Goal: Communication & Community: Answer question/provide support

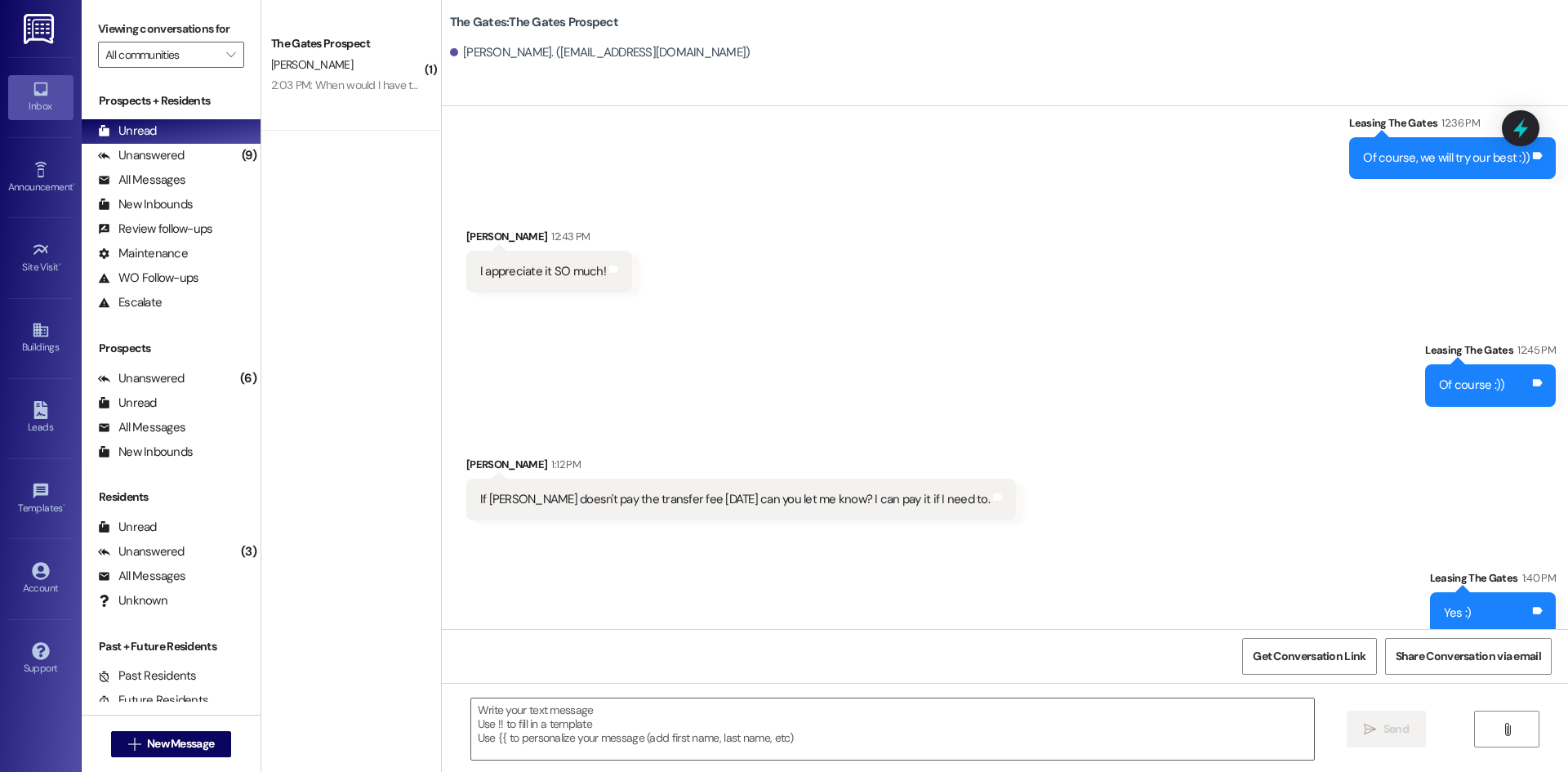
scroll to position [1178, 0]
click at [186, 164] on div "Unanswered (9)" at bounding box center [171, 156] width 179 height 24
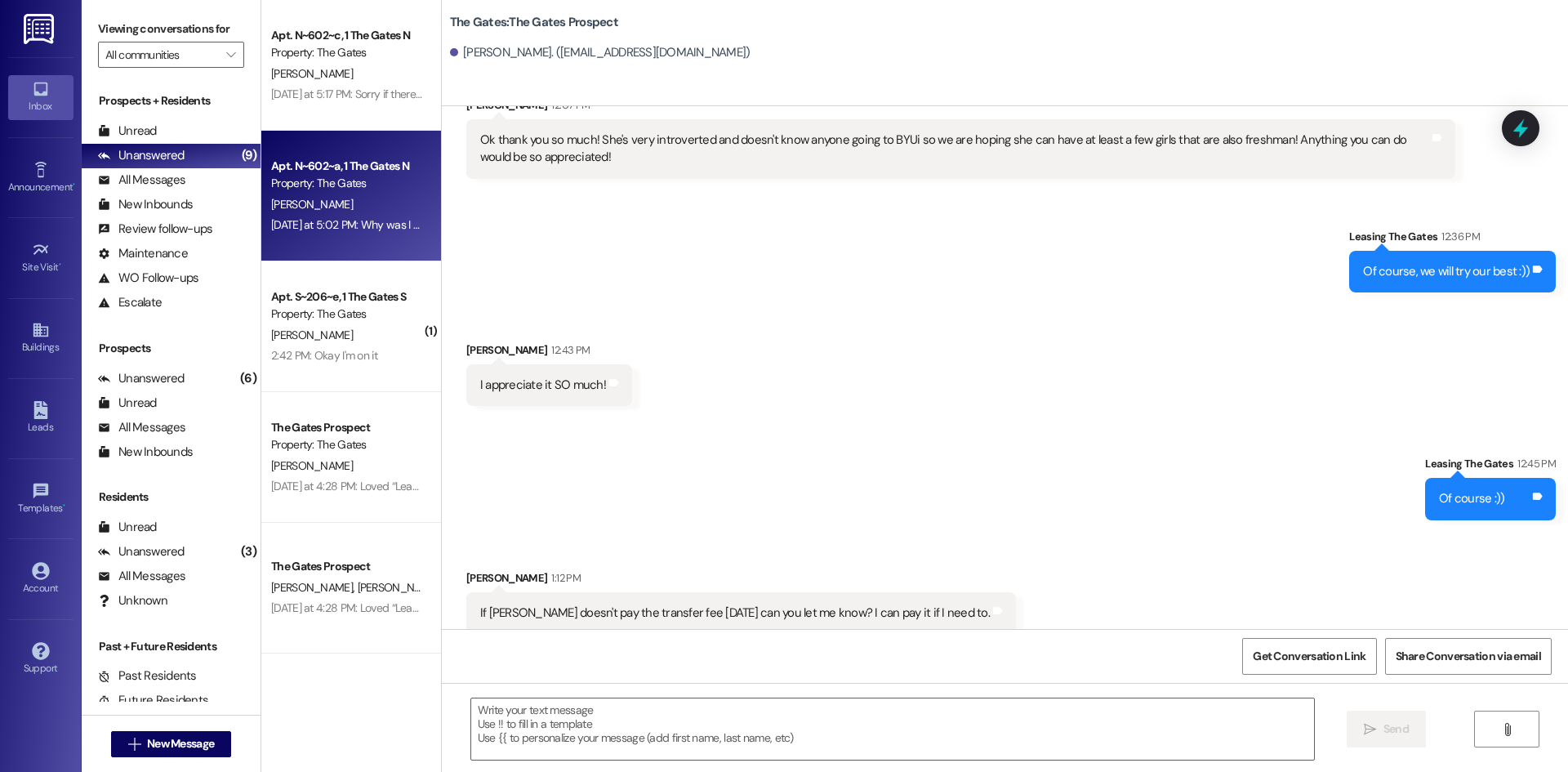
click at [311, 208] on span "[PERSON_NAME]" at bounding box center [312, 204] width 82 height 15
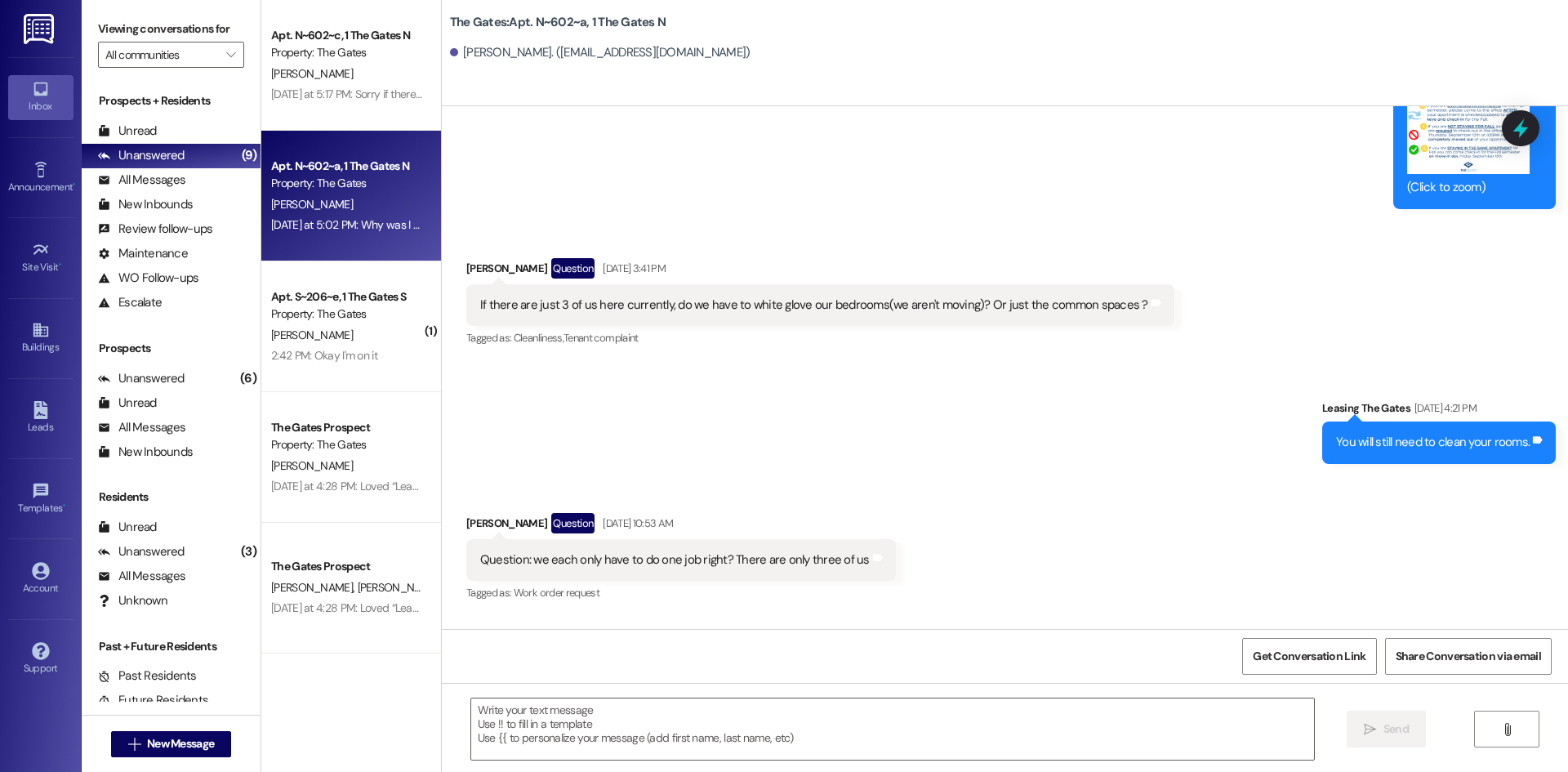
scroll to position [27580, 0]
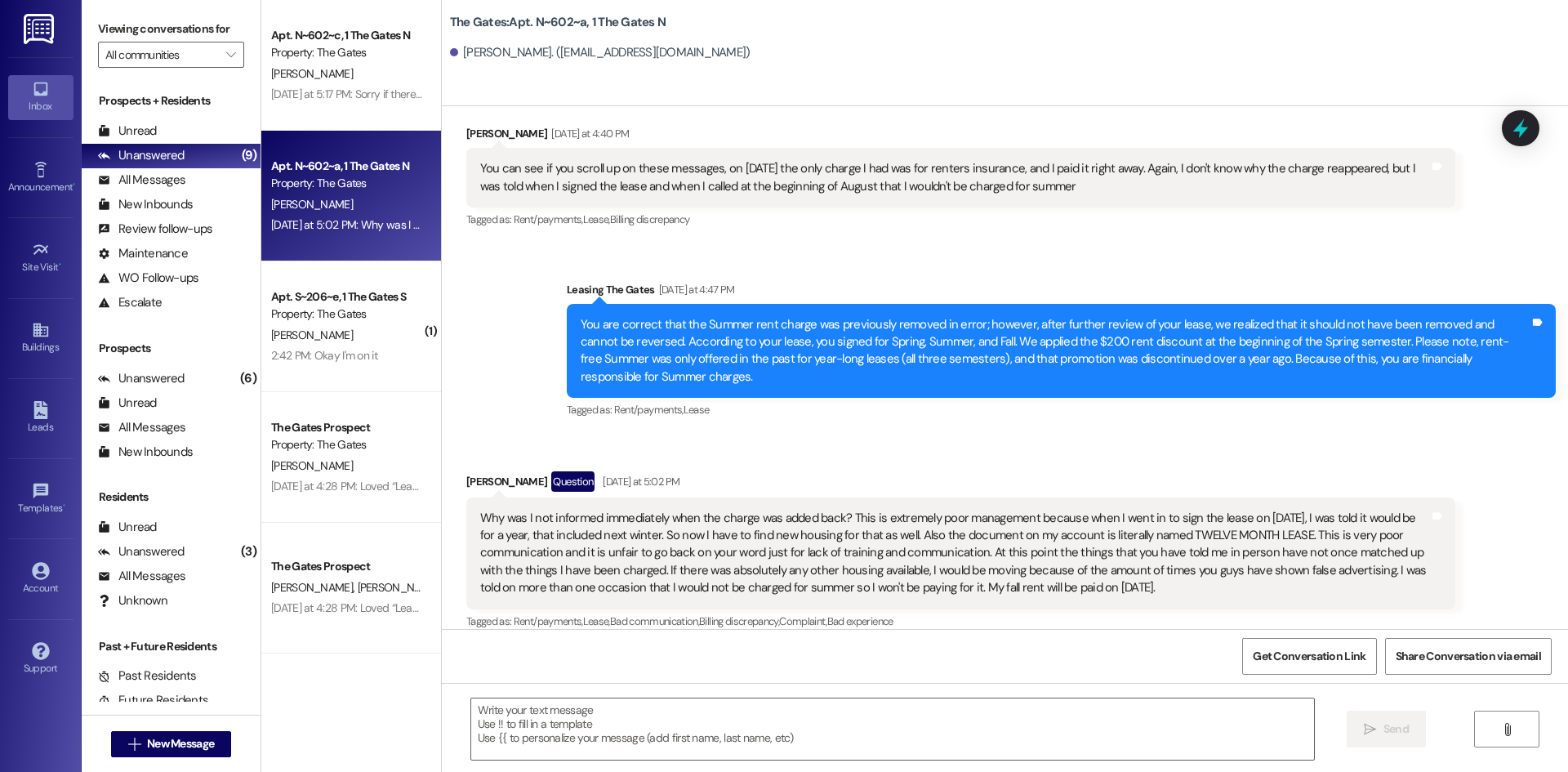
drag, startPoint x: 1164, startPoint y: 568, endPoint x: 455, endPoint y: 505, distance: 711.8
click at [467, 505] on div "Why was I not informed immediately when the charge was added back? This is extr…" at bounding box center [961, 553] width 989 height 112
copy div "Why was I not informed immediately when the charge was added back? This is extr…"
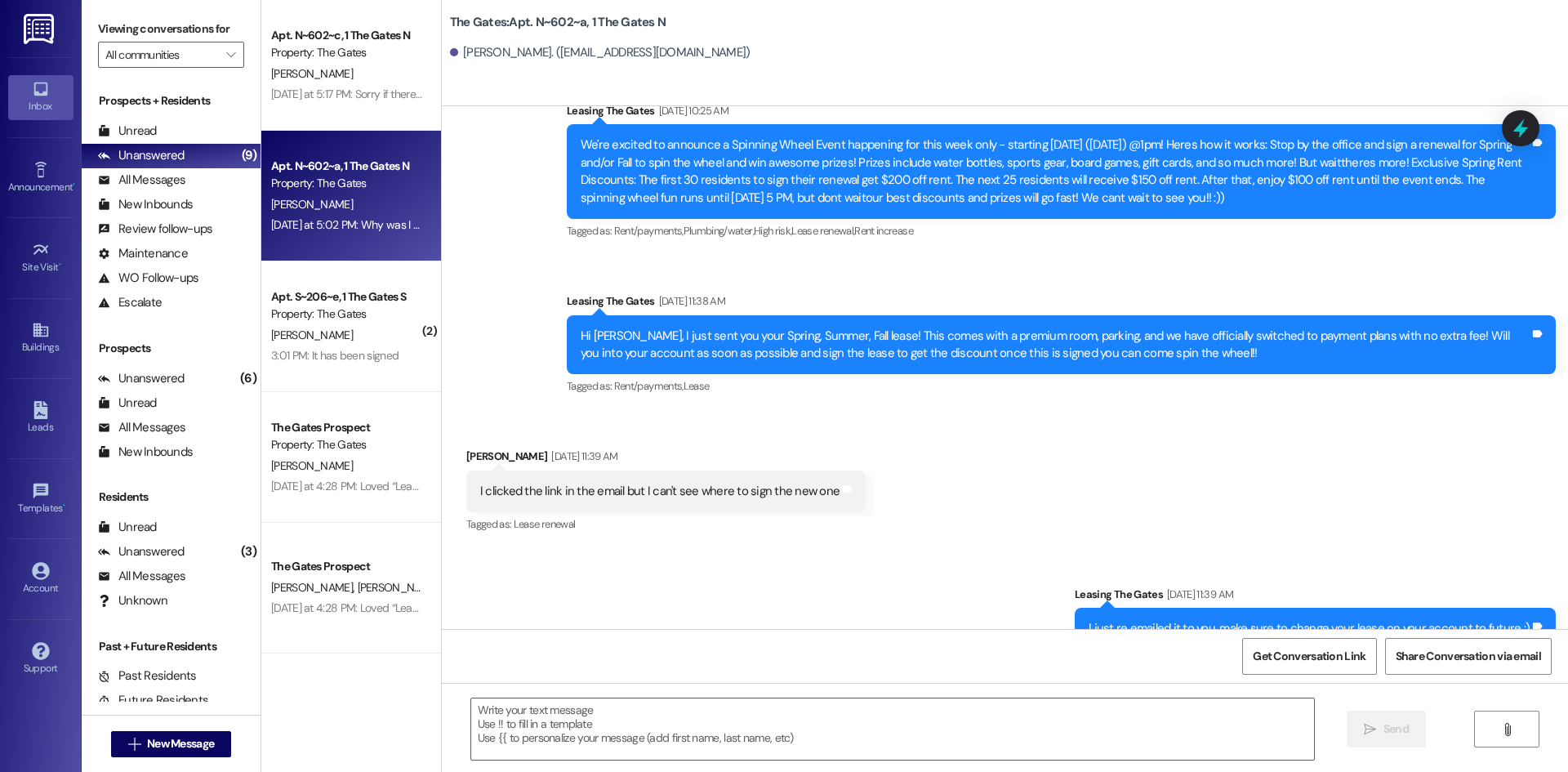
scroll to position [11491, 0]
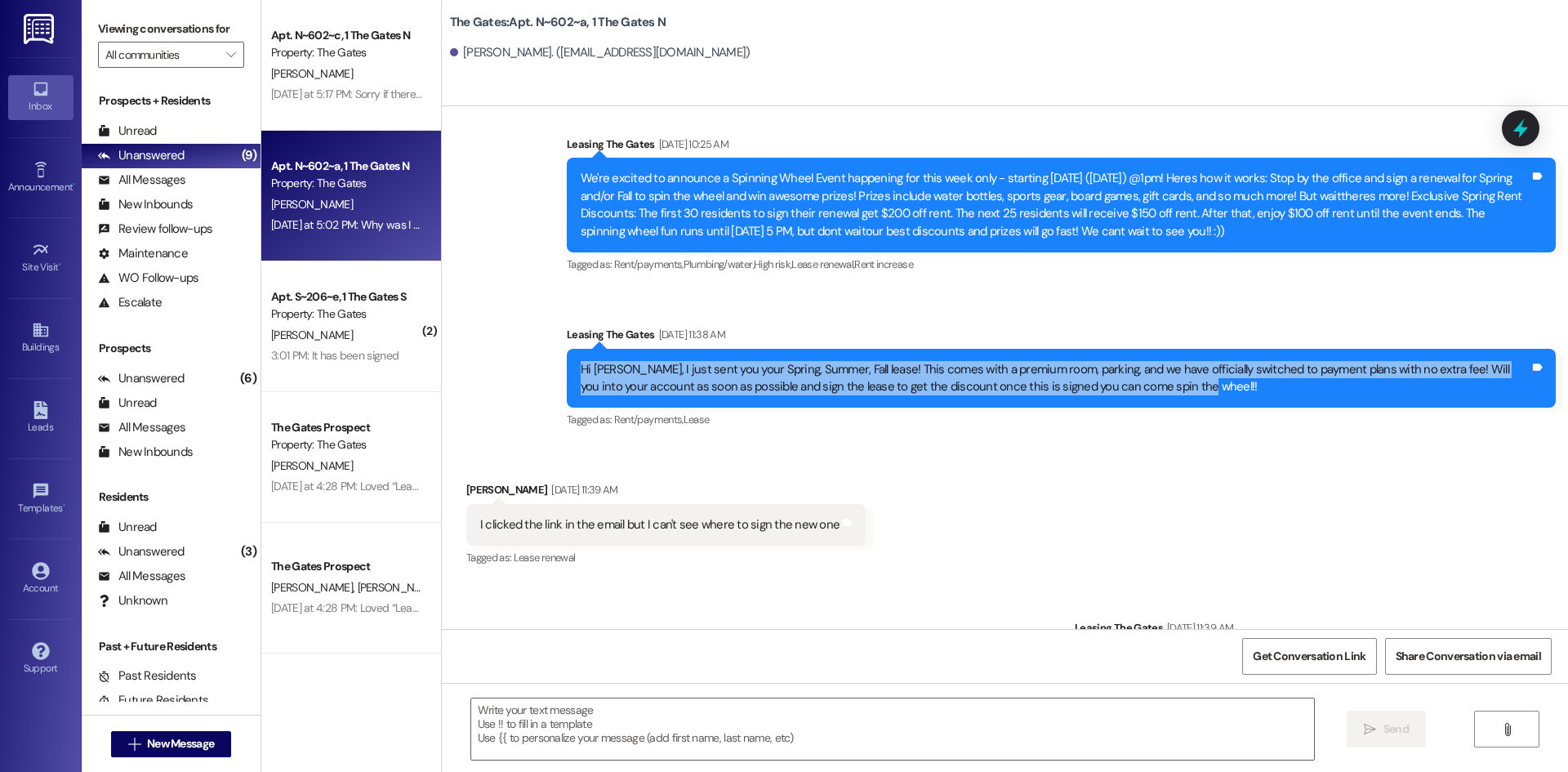
drag, startPoint x: 1181, startPoint y: 352, endPoint x: 568, endPoint y: 330, distance: 613.4
click at [579, 361] on div "Hi [PERSON_NAME], I just sent you your Spring, Summer, Fall lease! This comes w…" at bounding box center [1055, 379] width 952 height 35
copy div "Hi [PERSON_NAME], I just sent you your Spring, Summer, Fall lease! This comes w…"
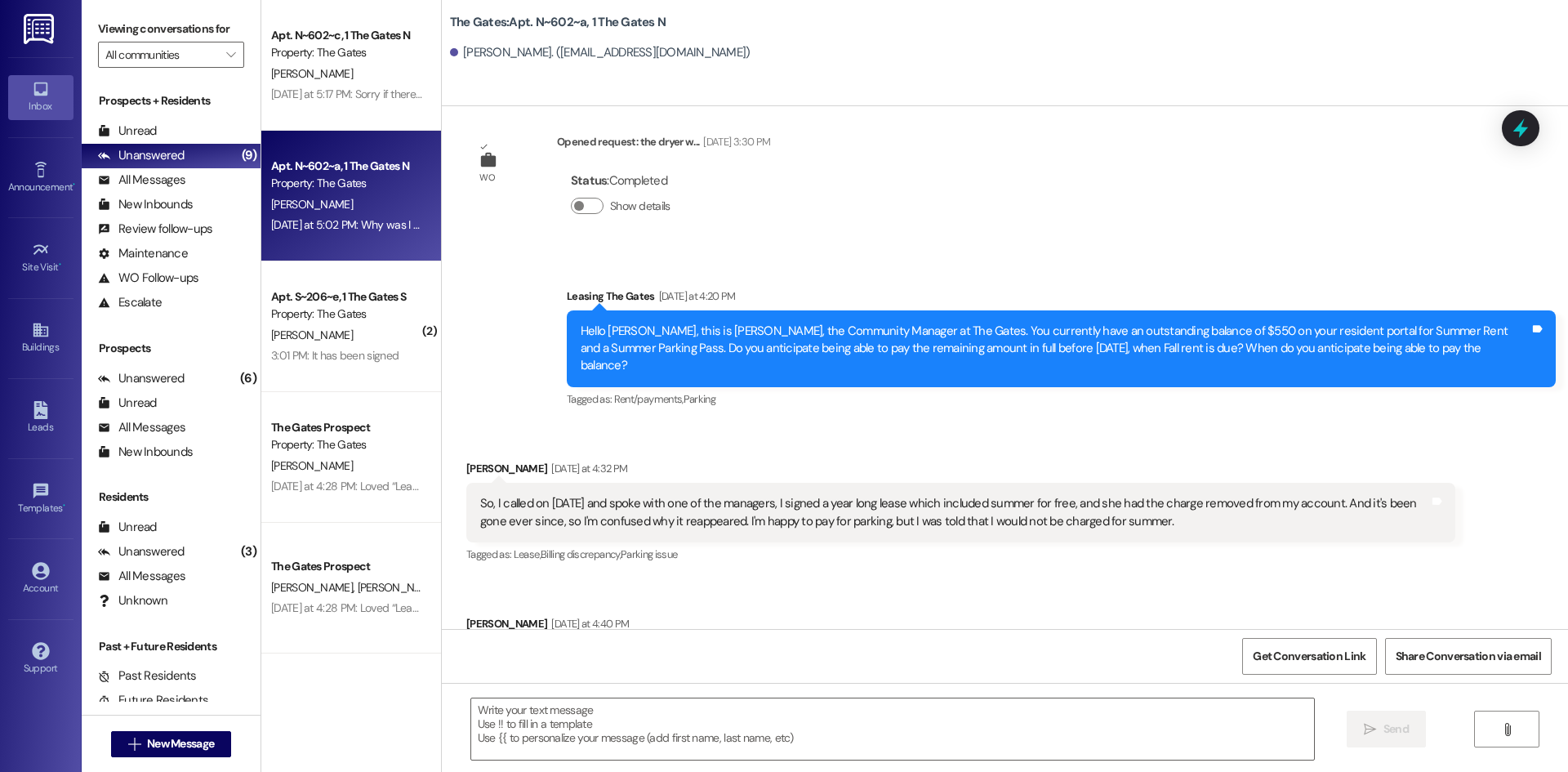
scroll to position [27580, 0]
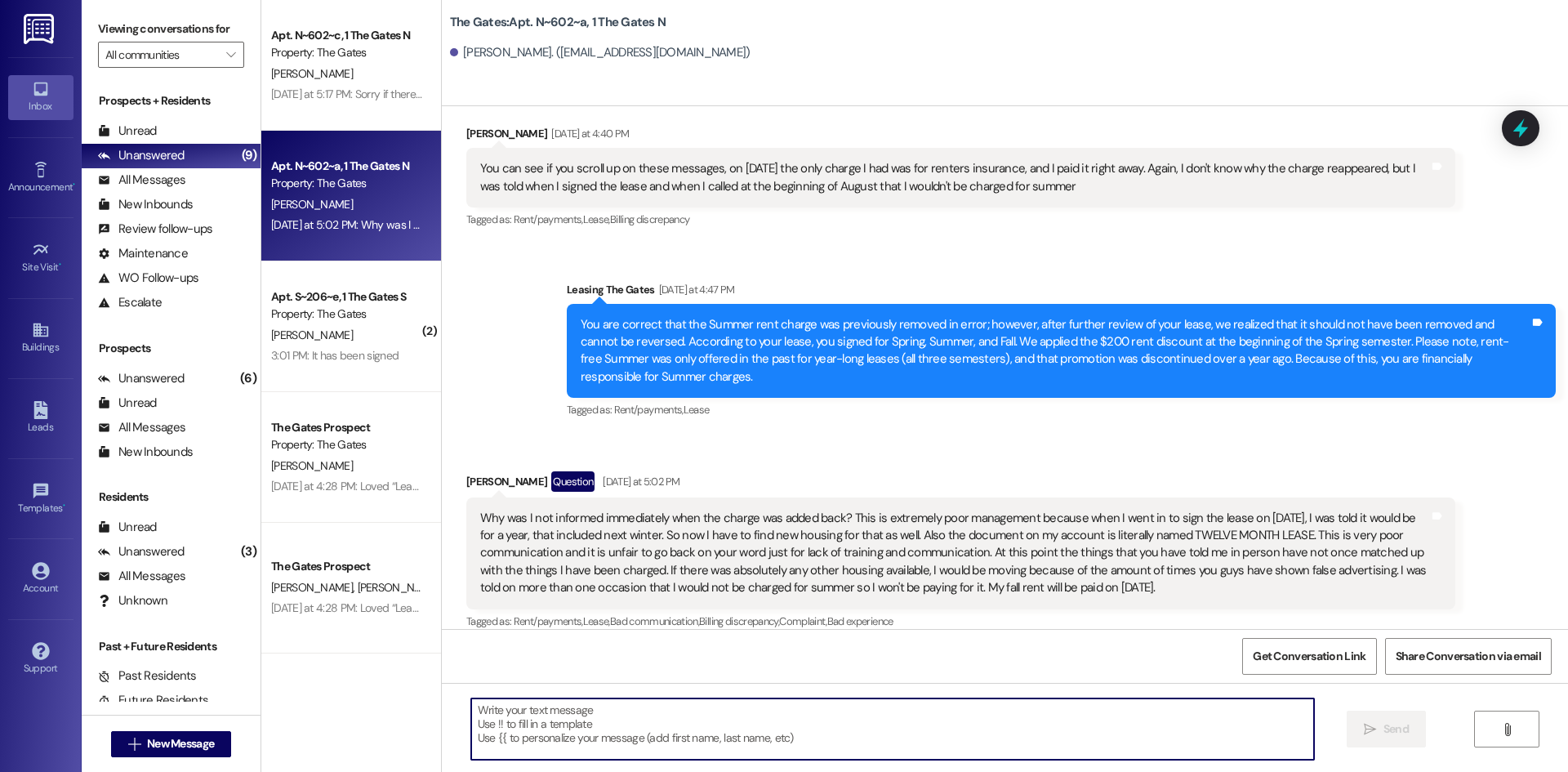
paste textarea "Lo Ipsum, Dolor sit ame consect adip el se, doe te incididun utl etd magna al e…"
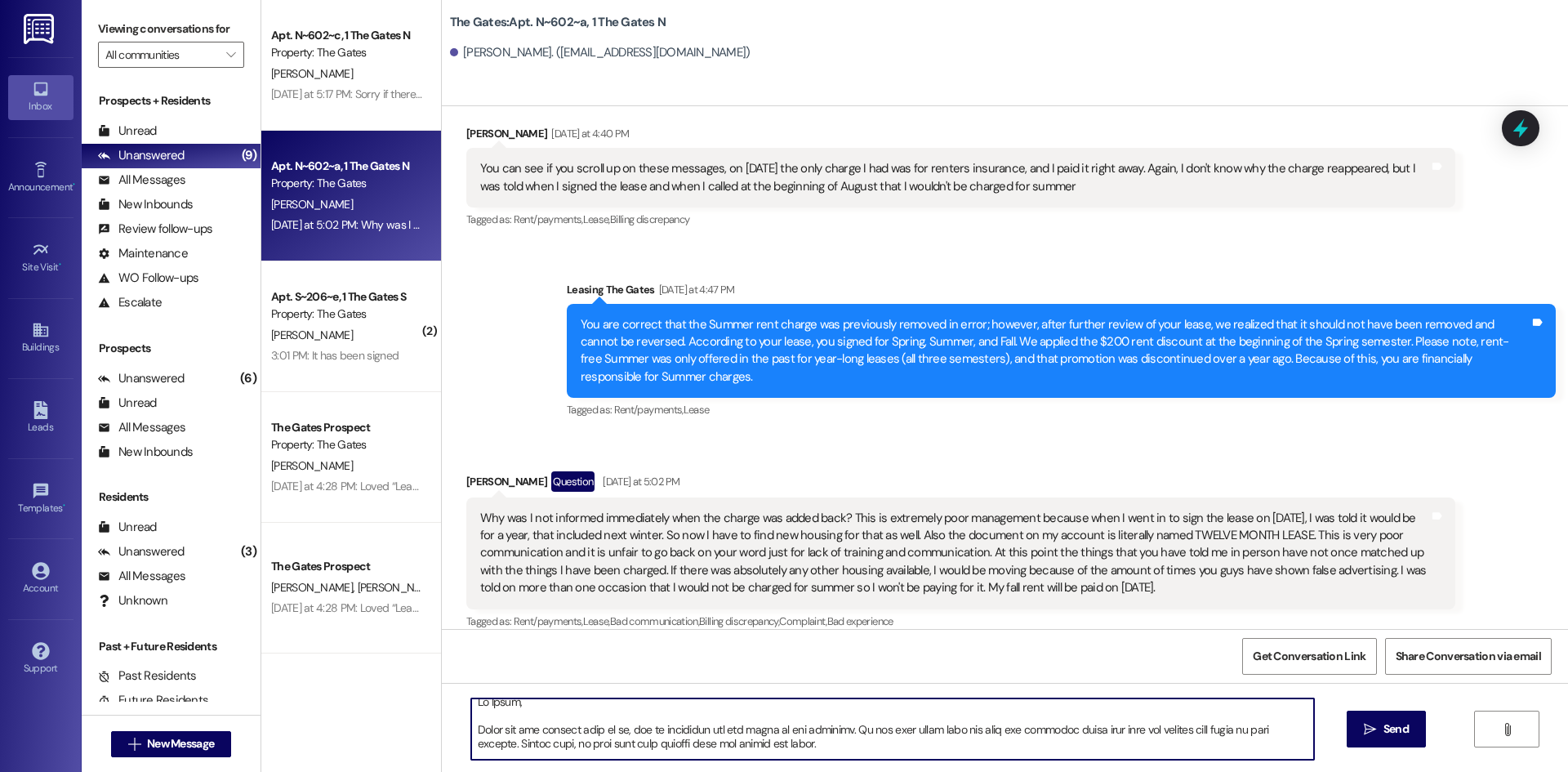
scroll to position [0, 0]
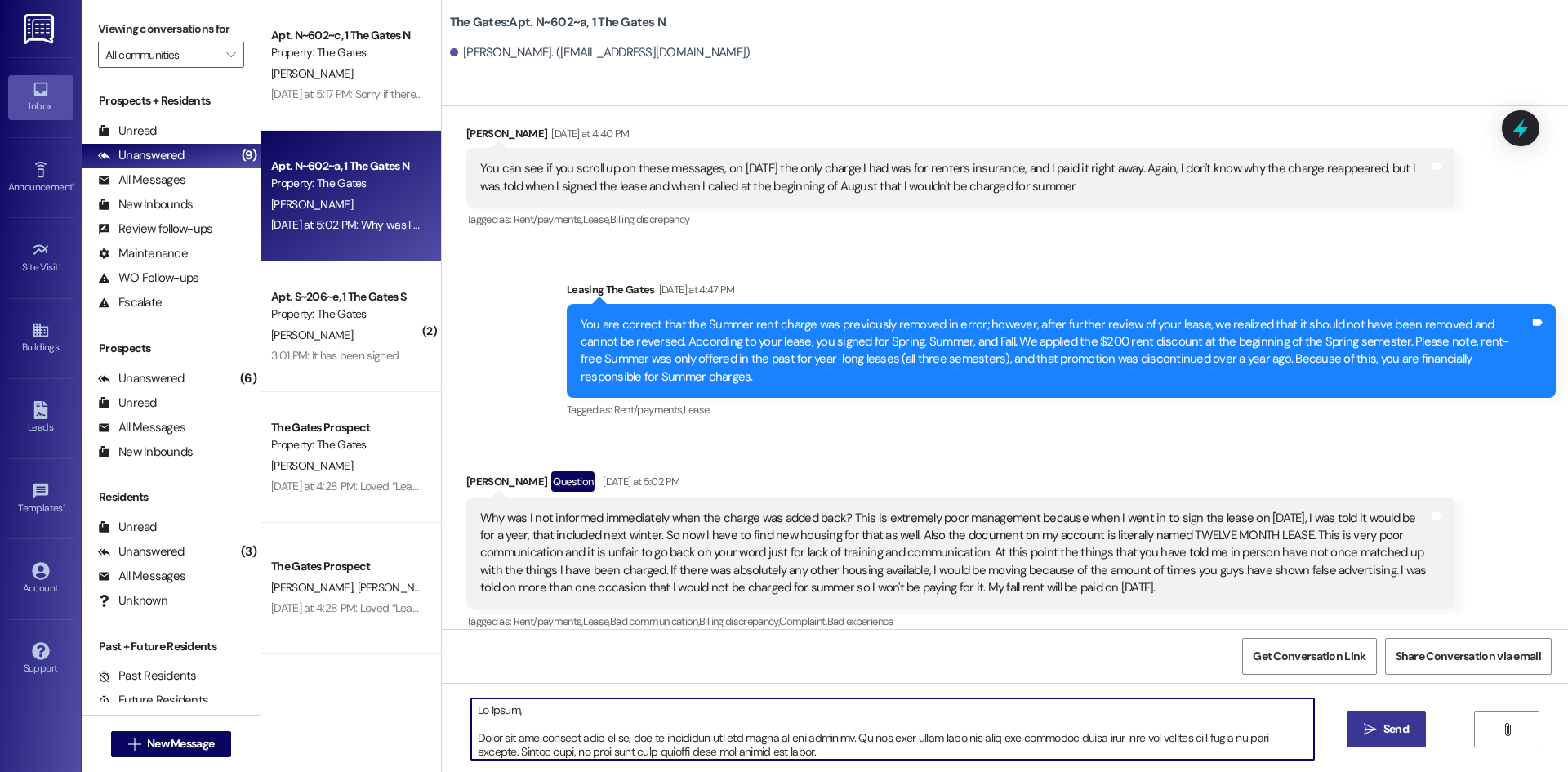
type textarea "Lo Ipsum, Dolor sit ame consect adip el se, doe te incididun utl etd magna al e…"
click at [1383, 730] on span "Send" at bounding box center [1395, 729] width 25 height 17
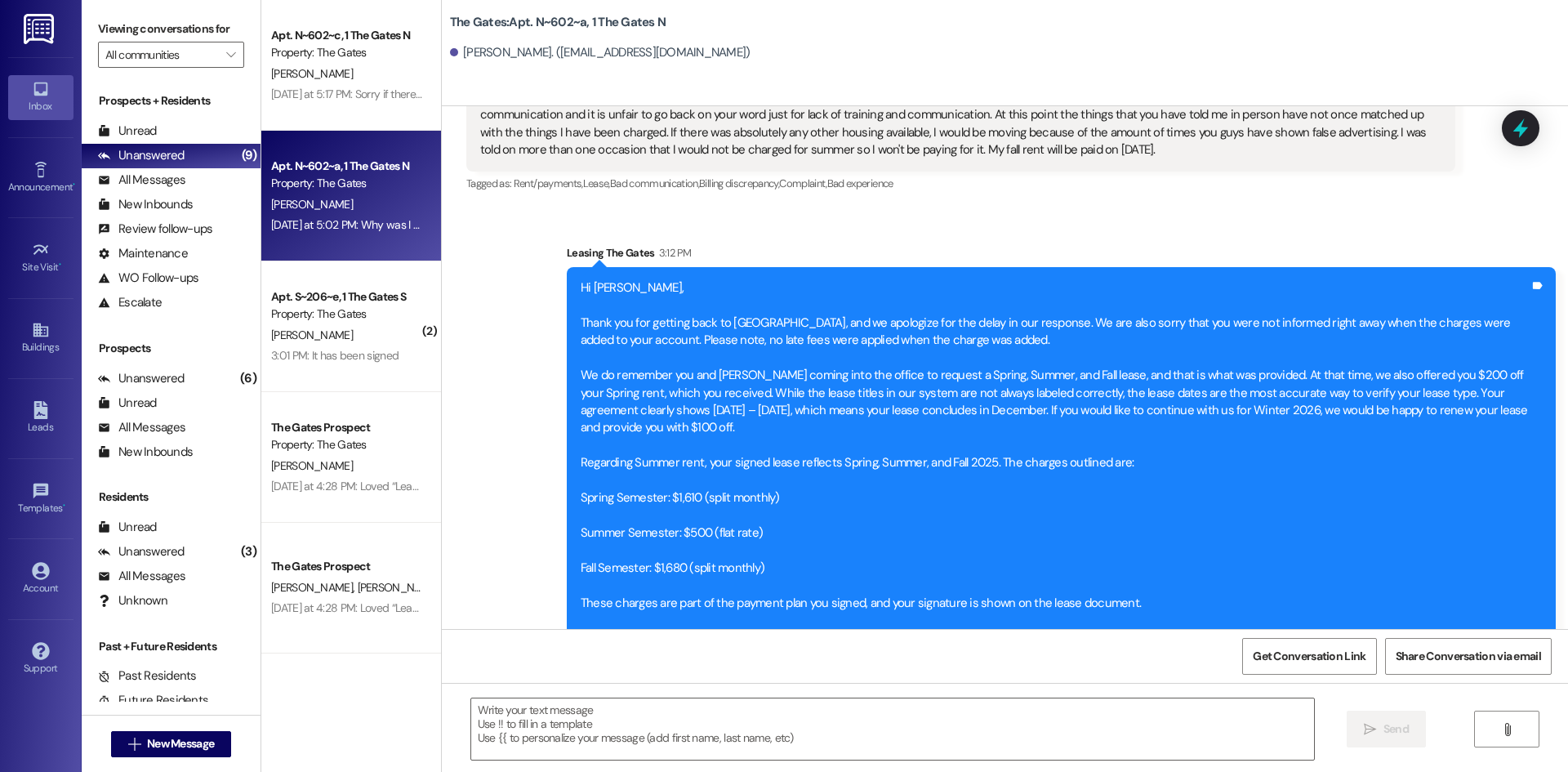
scroll to position [27994, 0]
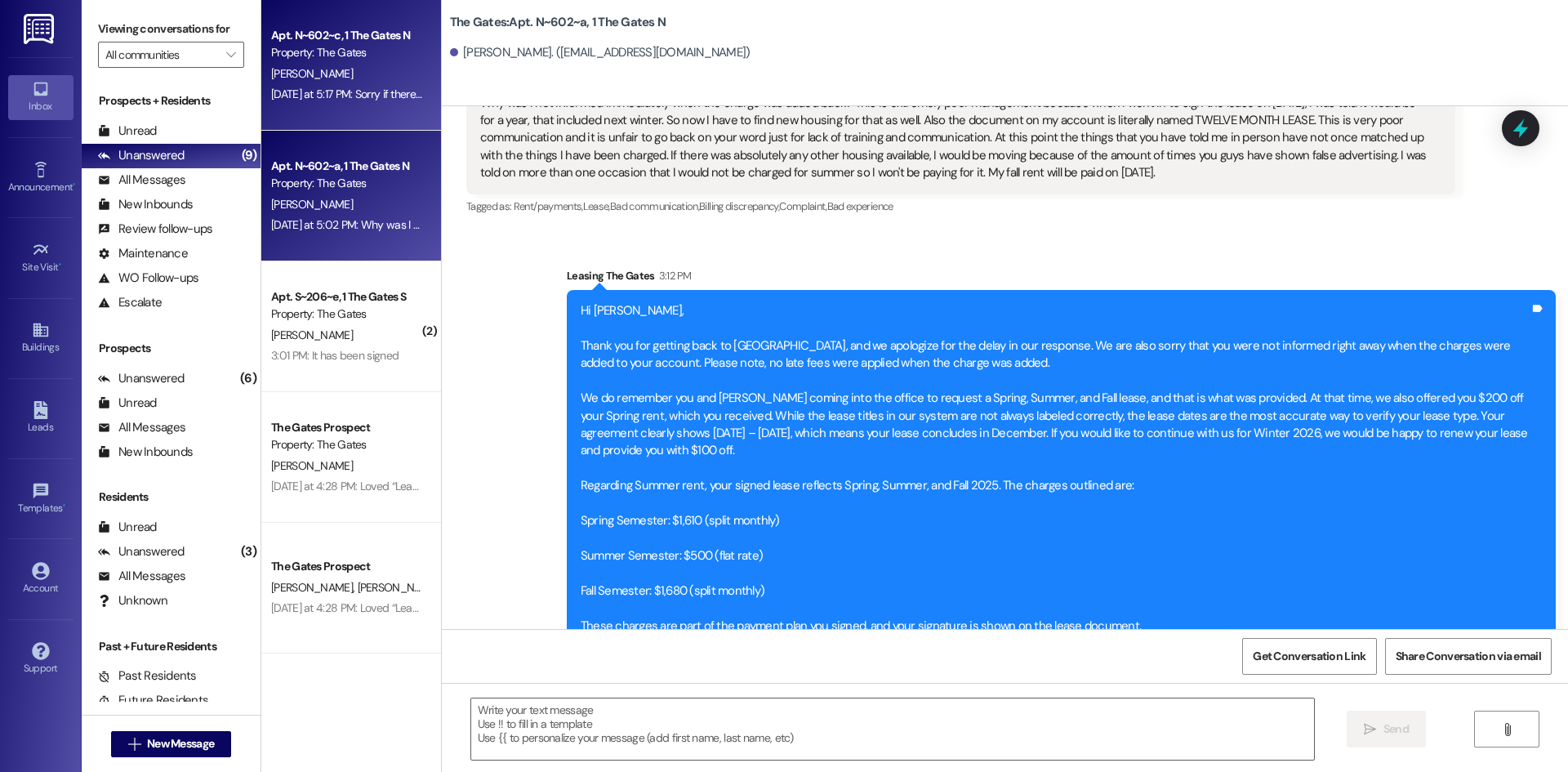
click at [347, 71] on div "[PERSON_NAME]" at bounding box center [346, 73] width 154 height 20
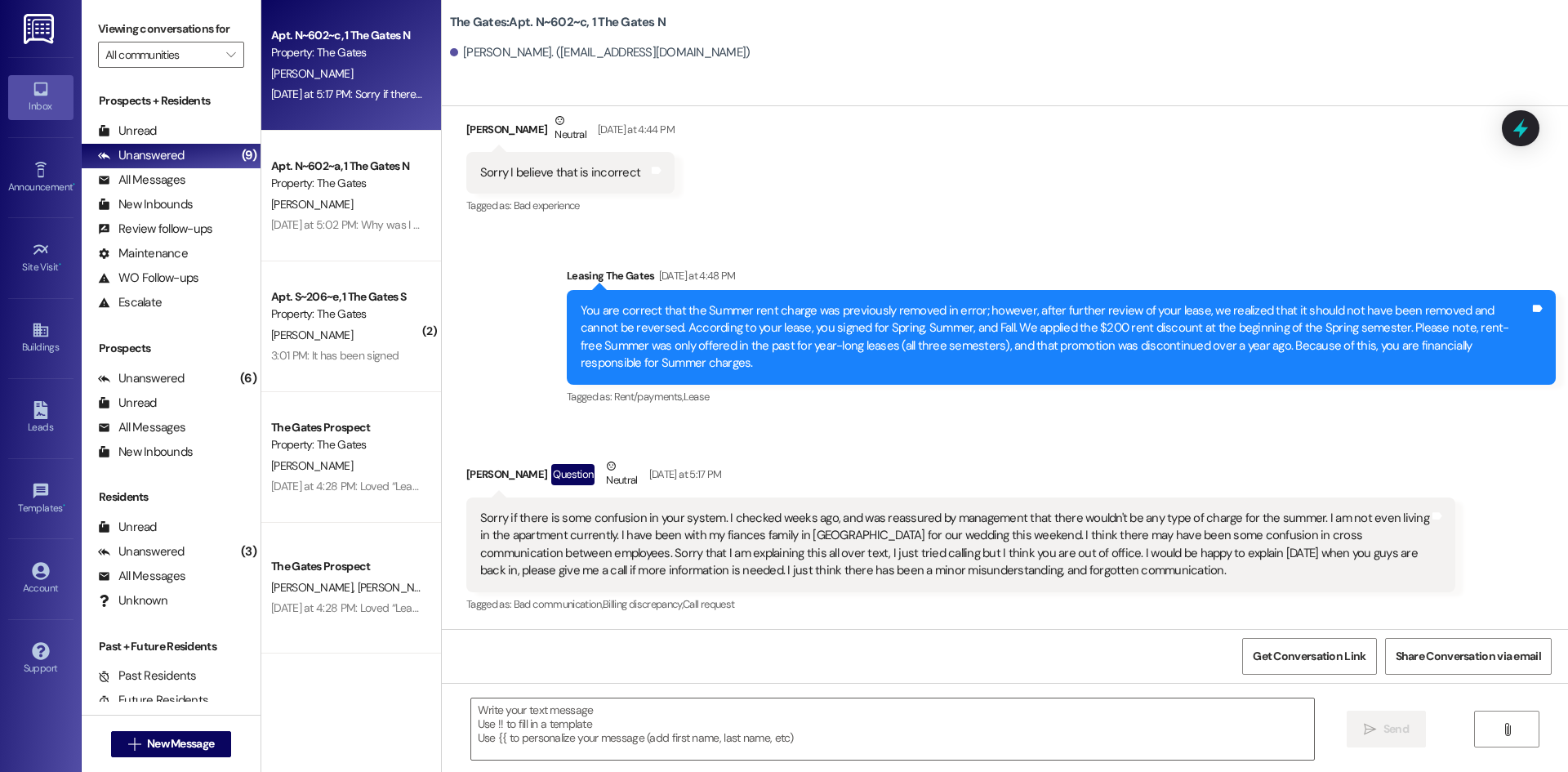
scroll to position [4592, 0]
click at [644, 707] on textarea at bounding box center [892, 728] width 842 height 61
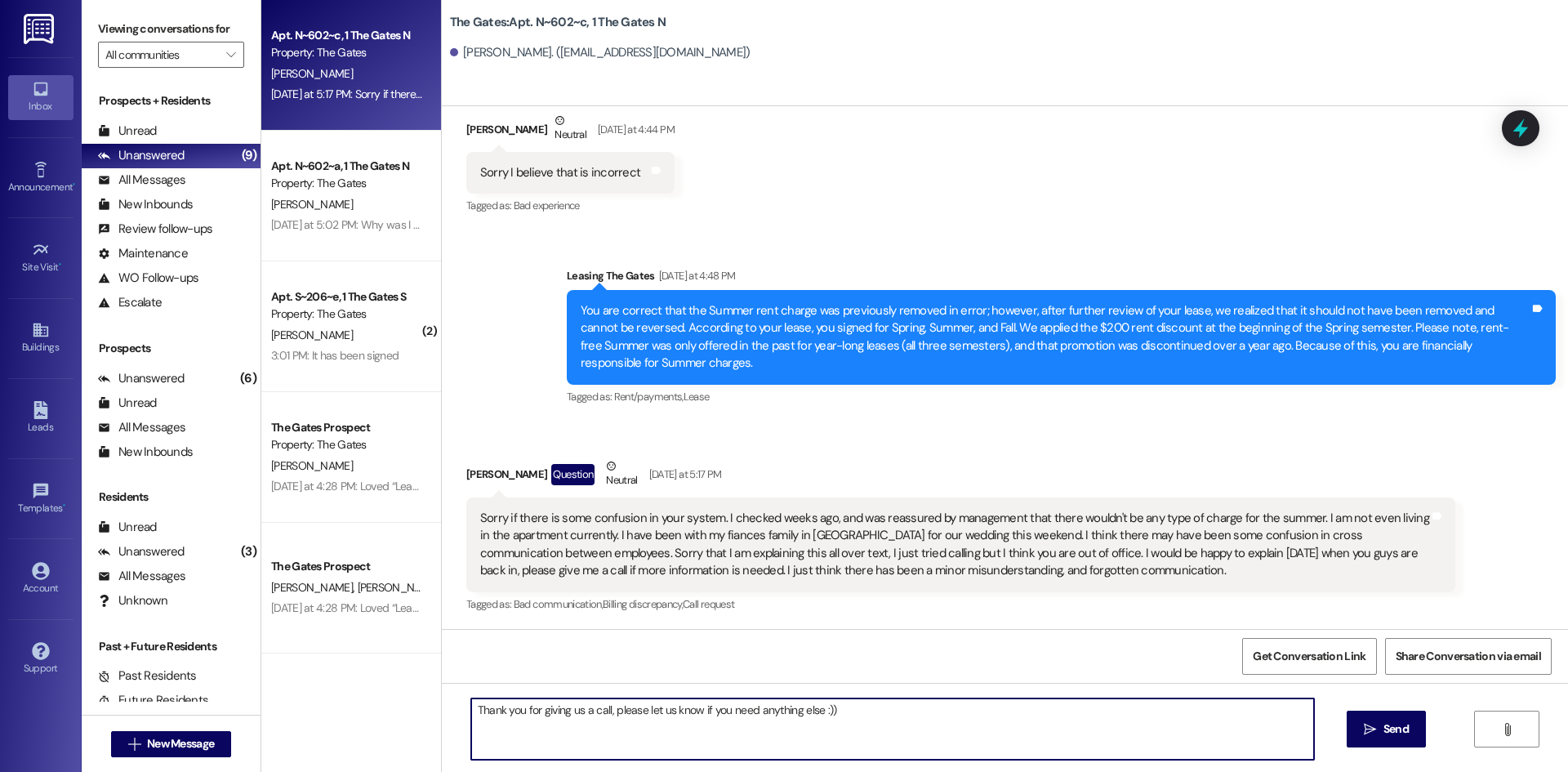
type textarea "Thank you for giving us a call, please let us know if you need anything else :))"
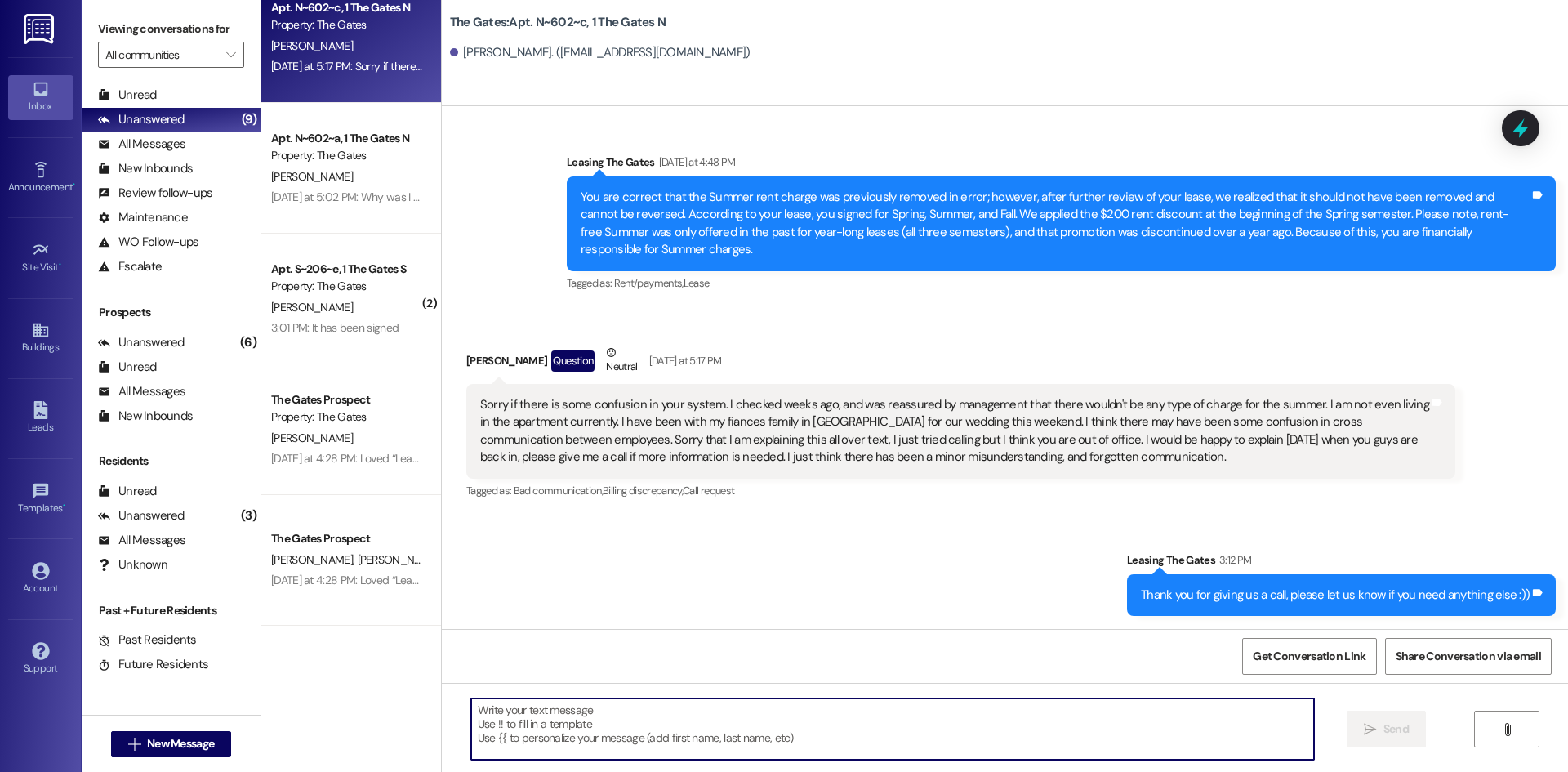
scroll to position [0, 0]
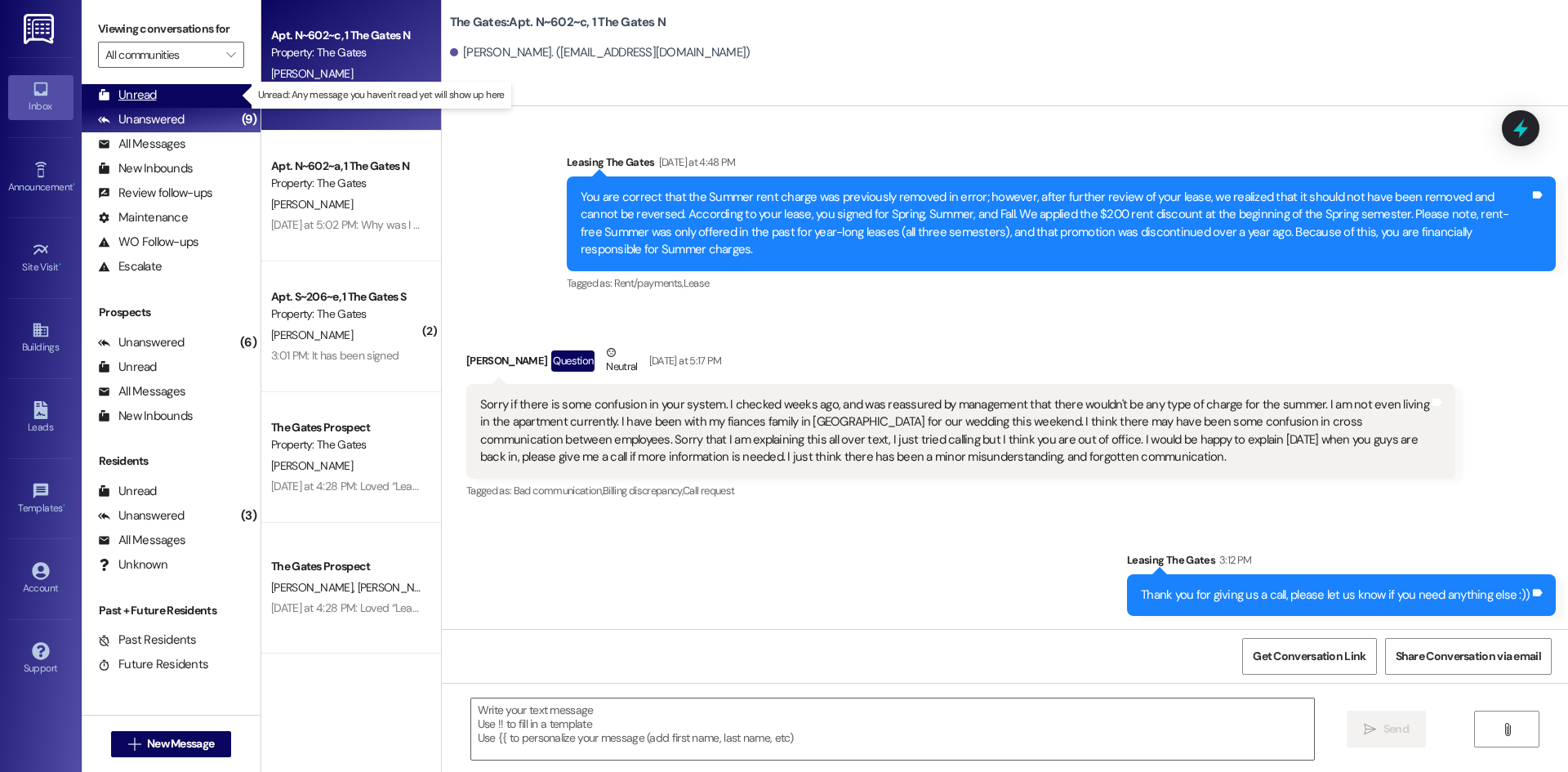
click at [123, 84] on div "Unread (0)" at bounding box center [171, 95] width 179 height 24
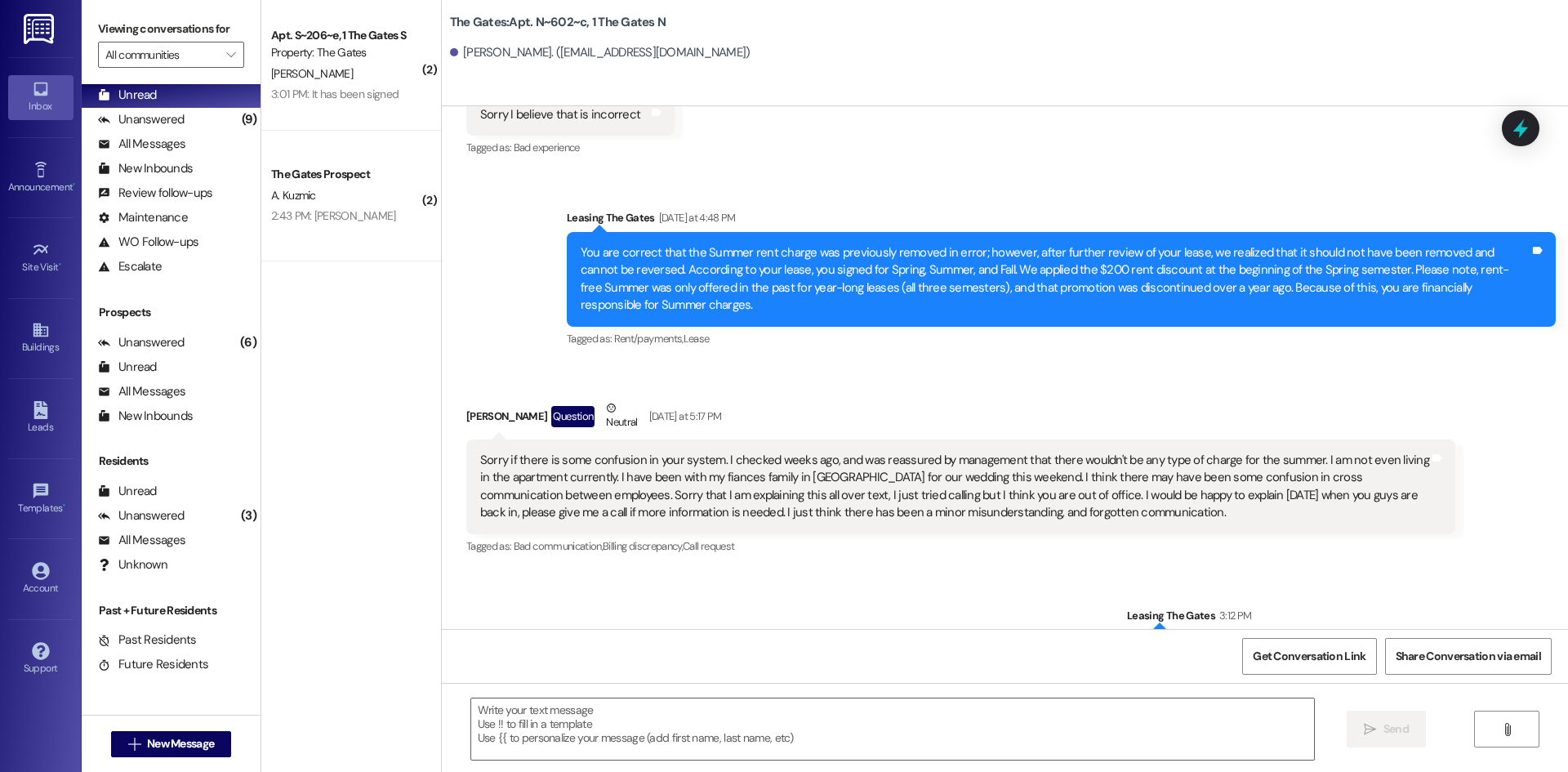
scroll to position [4705, 0]
